Goal: Communication & Community: Ask a question

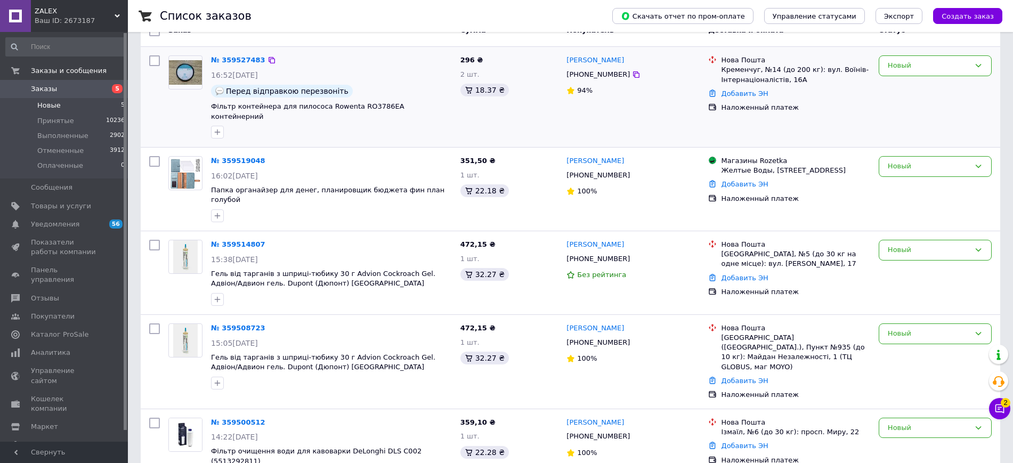
scroll to position [144, 0]
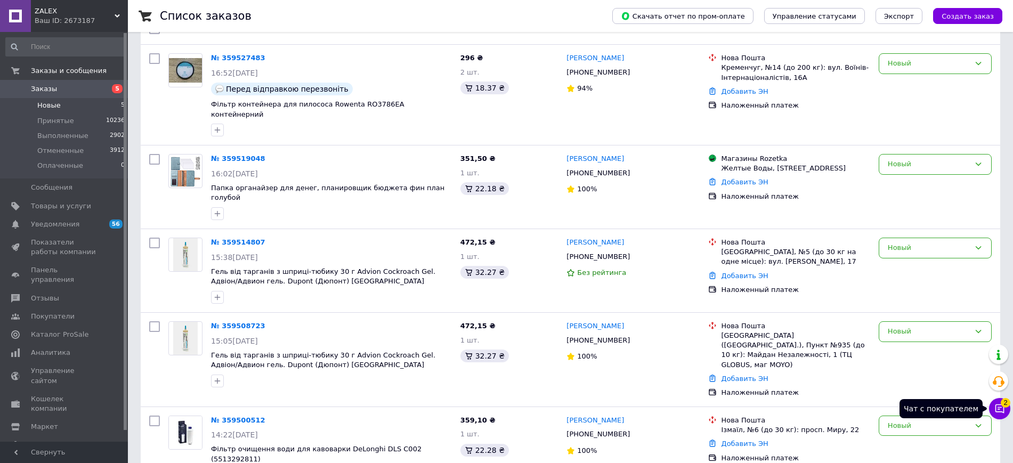
click at [1001, 409] on icon at bounding box center [1000, 409] width 11 height 11
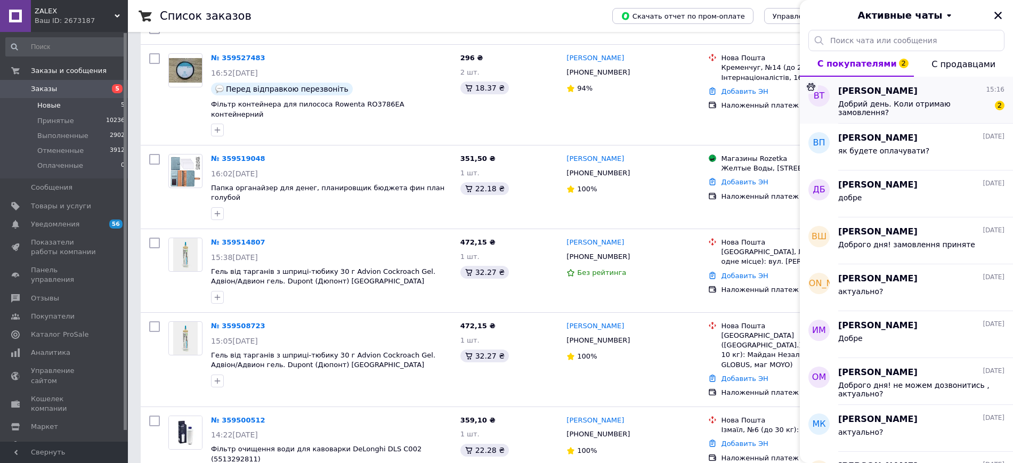
click at [908, 98] on div "Добрий день. Коли отримаю замовлення? 2" at bounding box center [922, 107] width 166 height 19
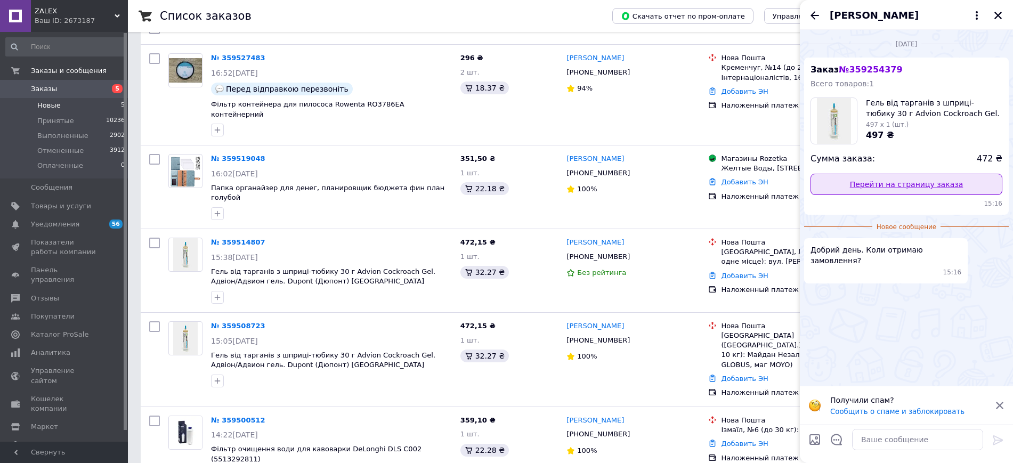
click at [908, 183] on link "Перейти на страницу заказа" at bounding box center [907, 184] width 192 height 21
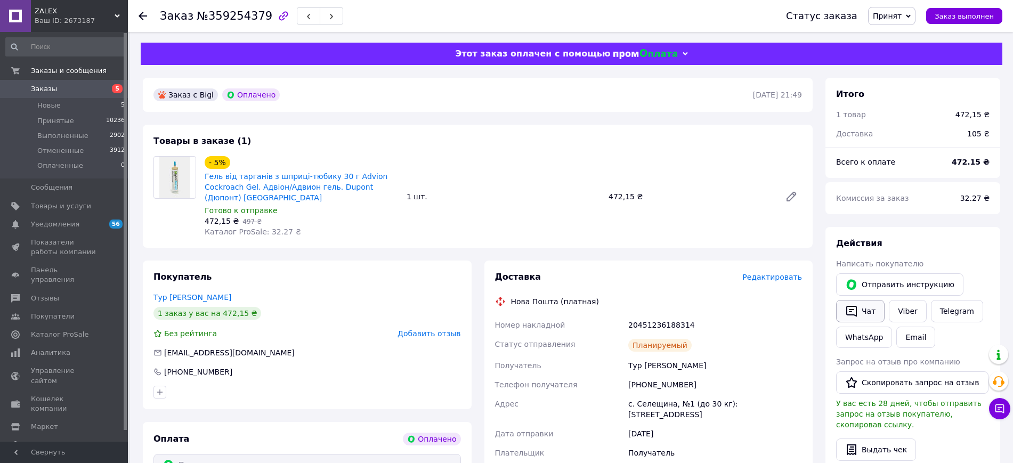
click at [870, 310] on button "Чат" at bounding box center [860, 311] width 49 height 22
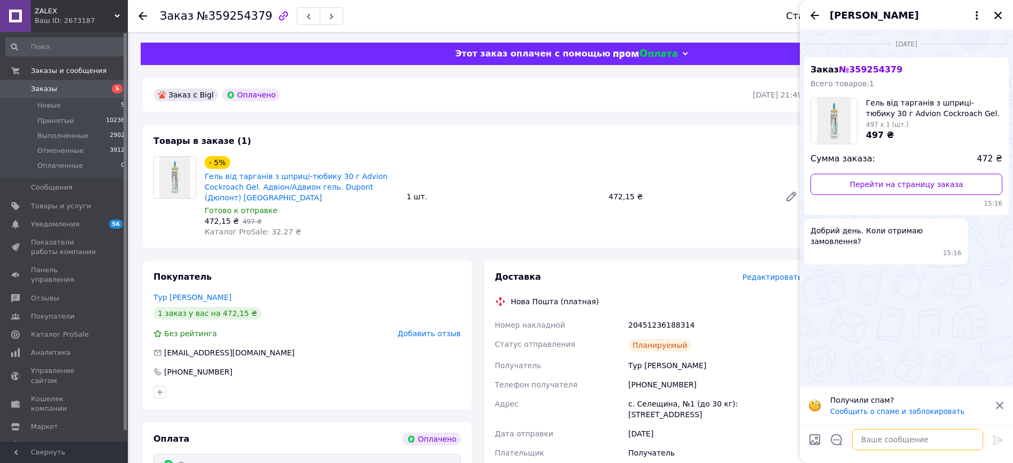
click at [897, 442] on textarea at bounding box center [917, 439] width 131 height 21
type textarea "доброго дня! завтра-пвслязавтра"
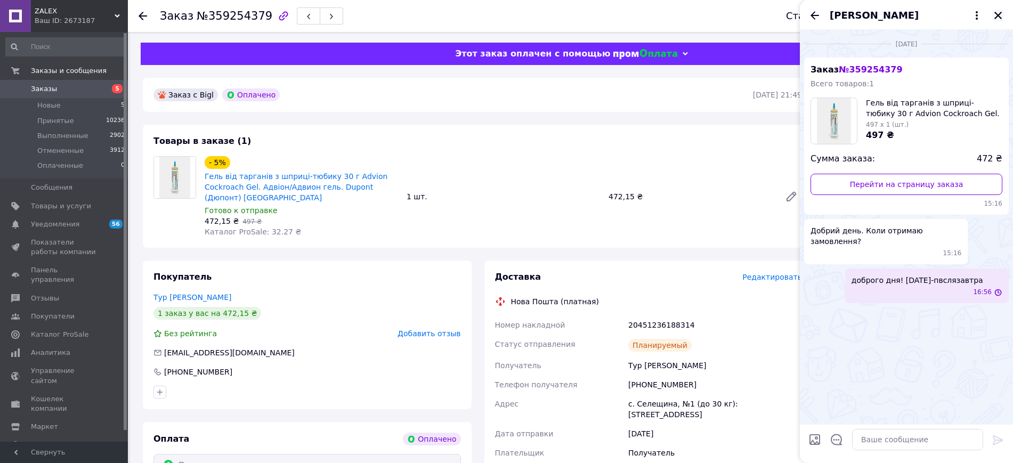
click at [996, 12] on icon "Закрыть" at bounding box center [998, 15] width 7 height 7
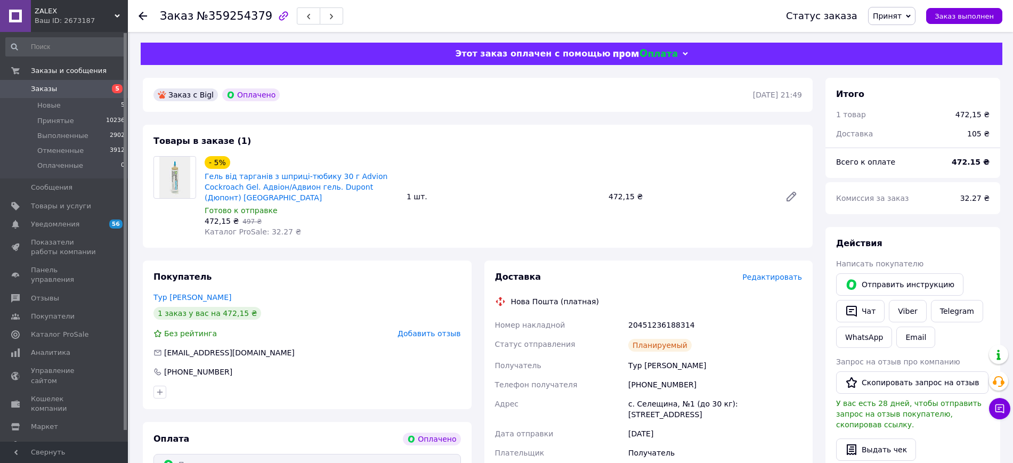
click at [51, 9] on span "ZALEX" at bounding box center [75, 11] width 80 height 10
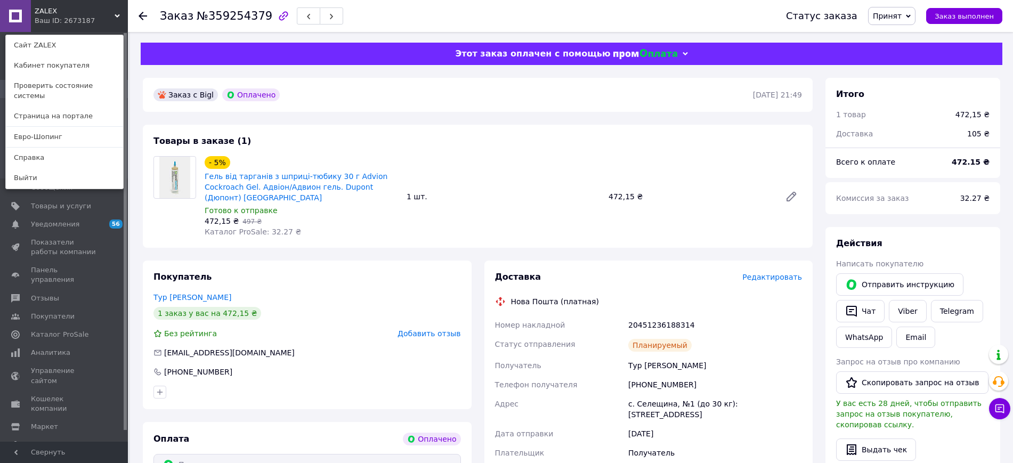
drag, startPoint x: 53, startPoint y: 121, endPoint x: 61, endPoint y: 114, distance: 11.0
click at [53, 127] on link "Евро-Шопинг" at bounding box center [64, 137] width 117 height 20
